Goal: Information Seeking & Learning: Learn about a topic

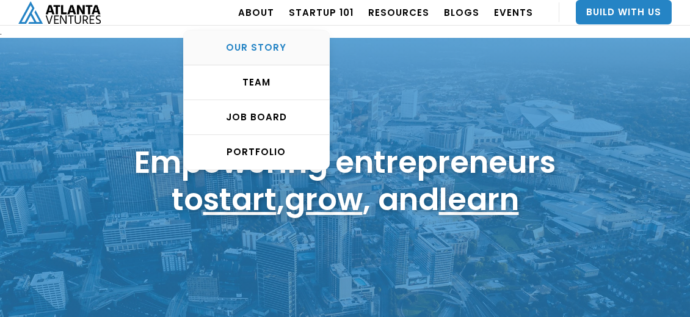
click at [265, 41] on div "OUR STORY" at bounding box center [256, 47] width 145 height 12
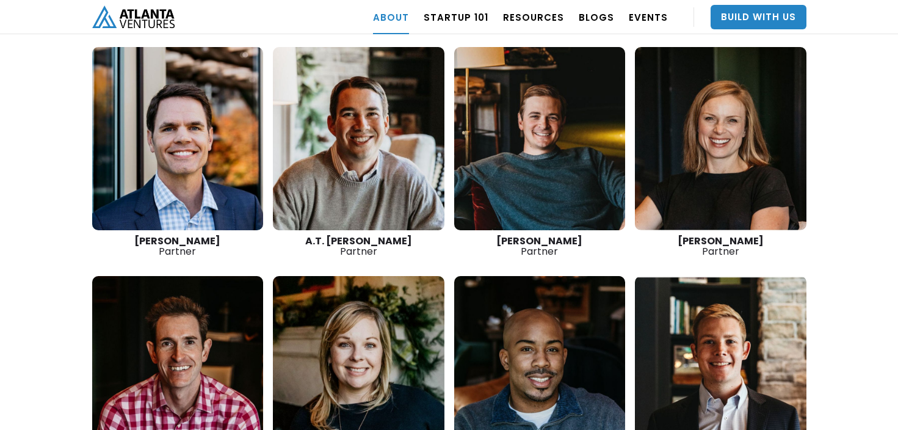
scroll to position [1770, 0]
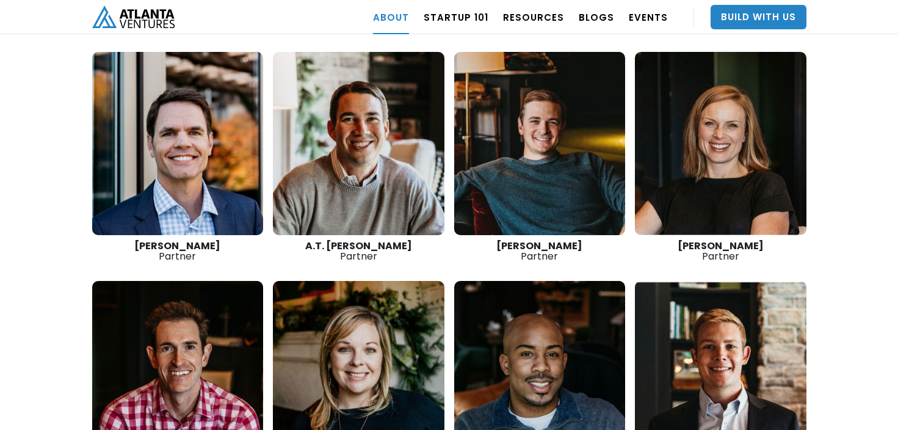
click at [689, 110] on link at bounding box center [720, 143] width 171 height 183
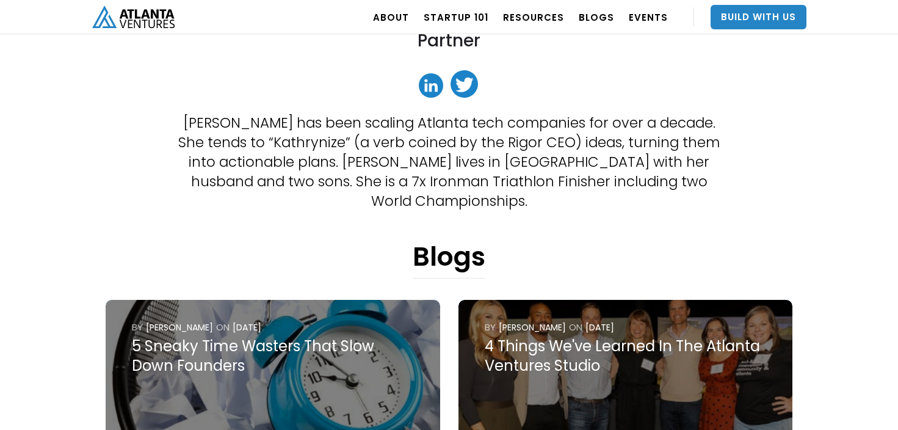
scroll to position [244, 0]
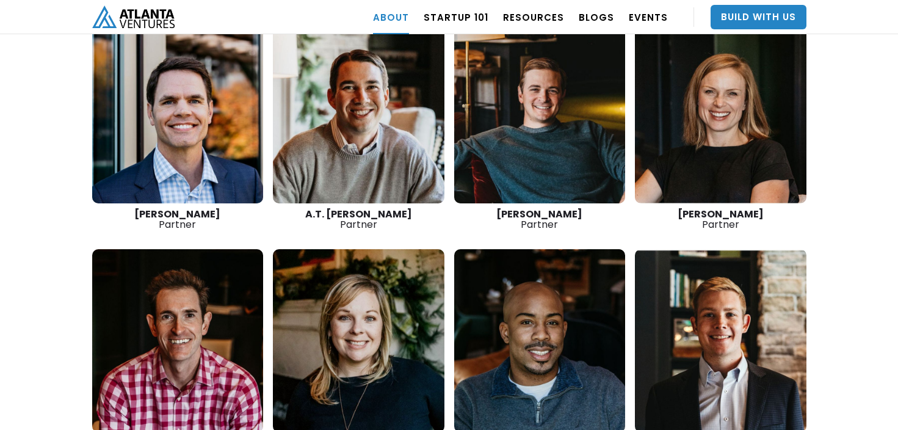
scroll to position [1831, 0]
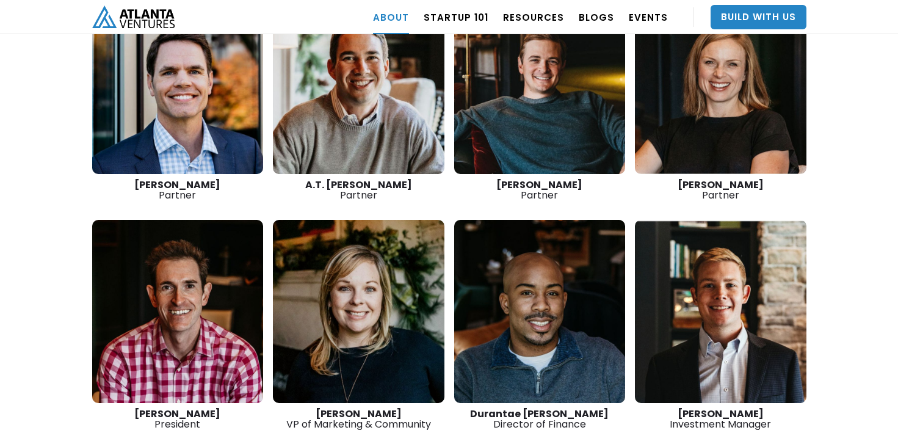
click at [332, 263] on link at bounding box center [358, 311] width 171 height 183
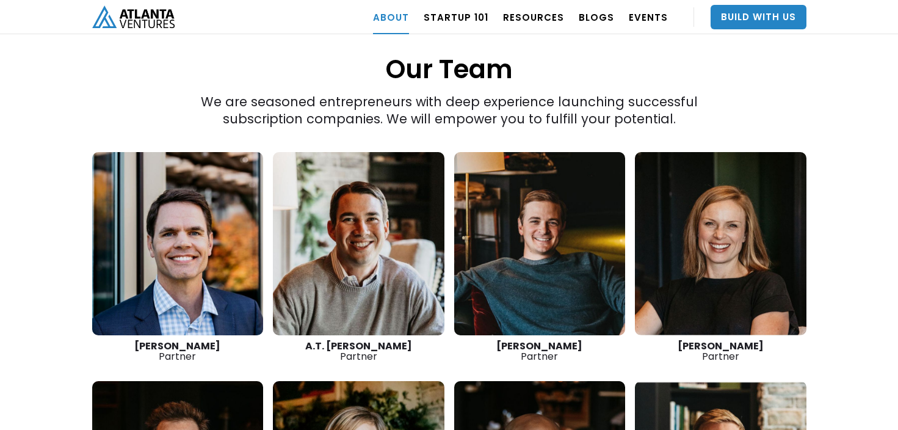
scroll to position [1587, 0]
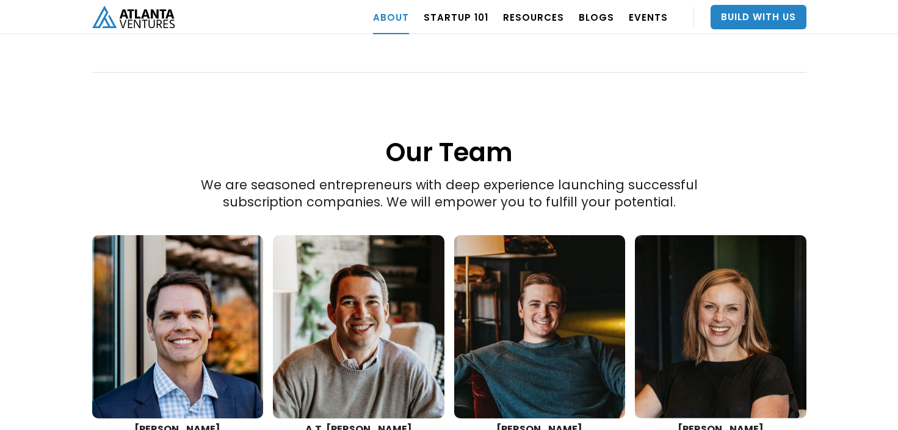
click at [372, 277] on link at bounding box center [358, 326] width 171 height 183
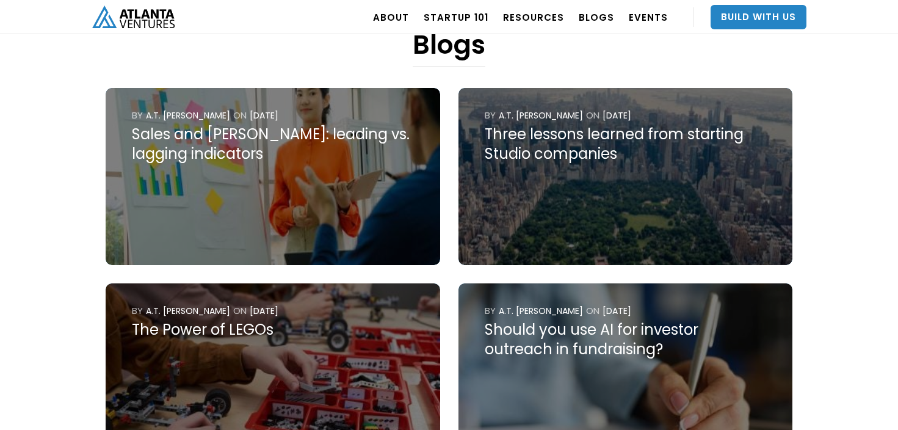
scroll to position [488, 0]
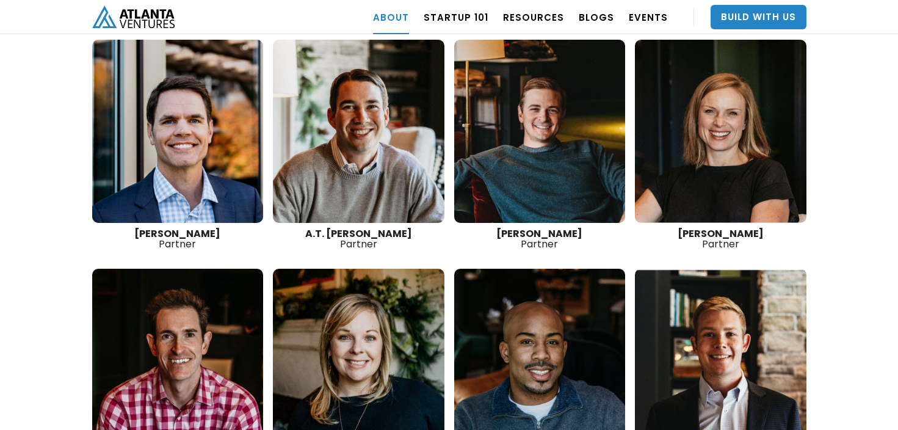
scroll to position [1831, 0]
